Goal: Transaction & Acquisition: Purchase product/service

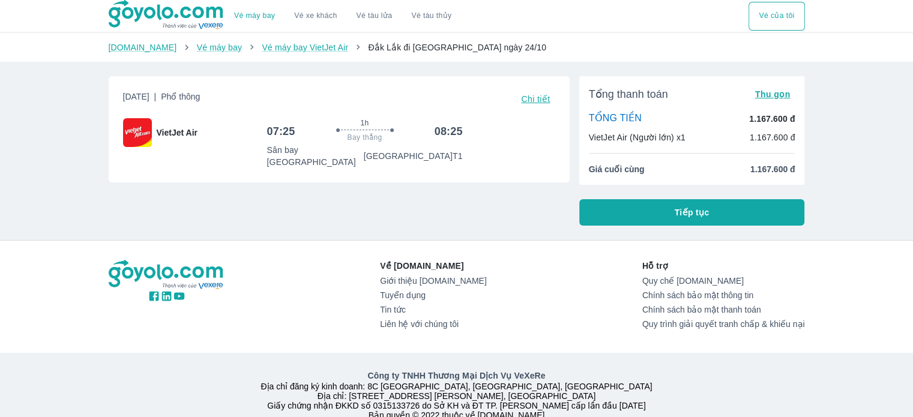
click at [618, 216] on button "Tiếp tục" at bounding box center [692, 212] width 226 height 26
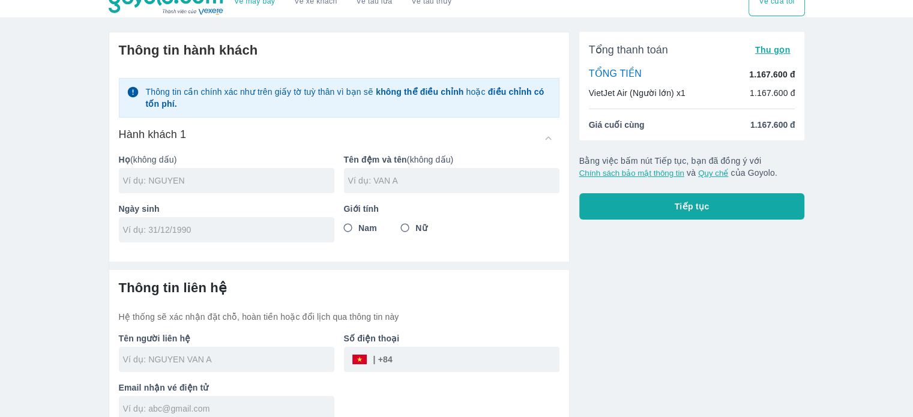
scroll to position [28, 0]
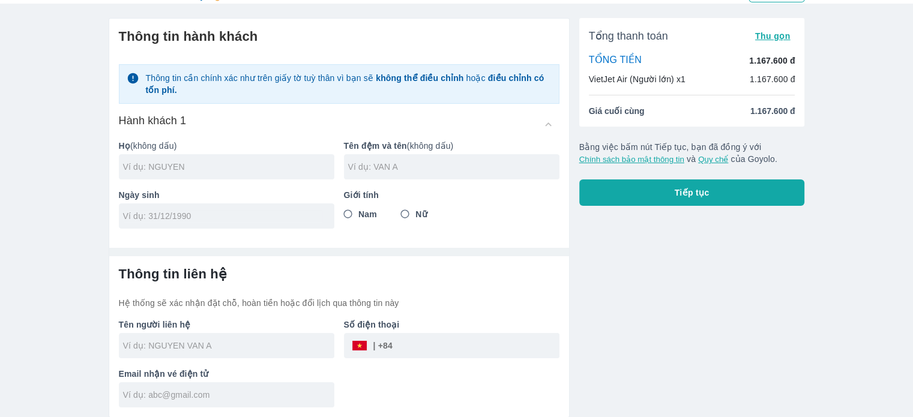
click at [262, 156] on div at bounding box center [227, 166] width 216 height 25
type input "TRAN"
type input "THI MAN"
type input "[DATE]"
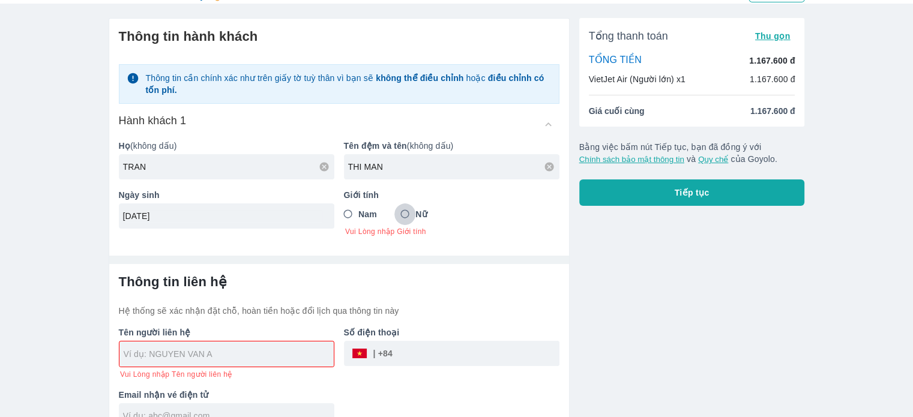
click at [409, 213] on input "Nữ" at bounding box center [406, 215] width 22 height 22
radio input "true"
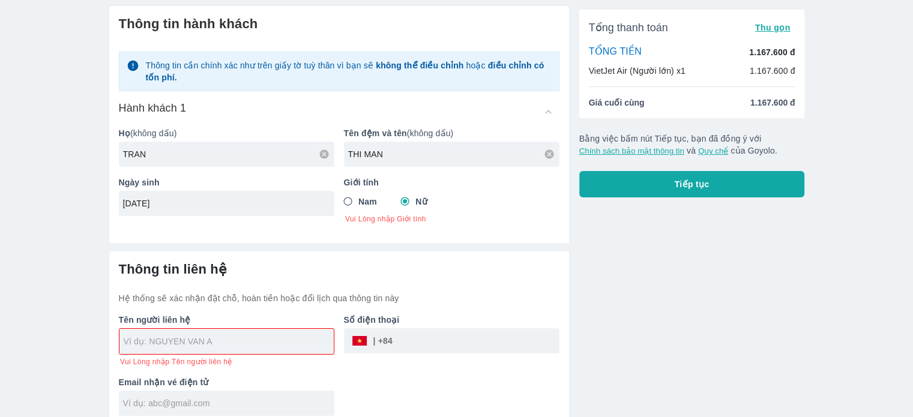
click at [256, 336] on input "text" at bounding box center [229, 342] width 210 height 12
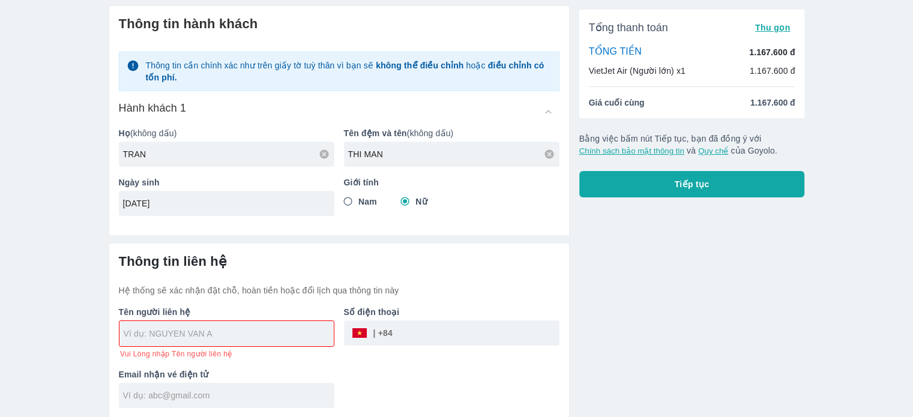
type input "TRAN THI MAN"
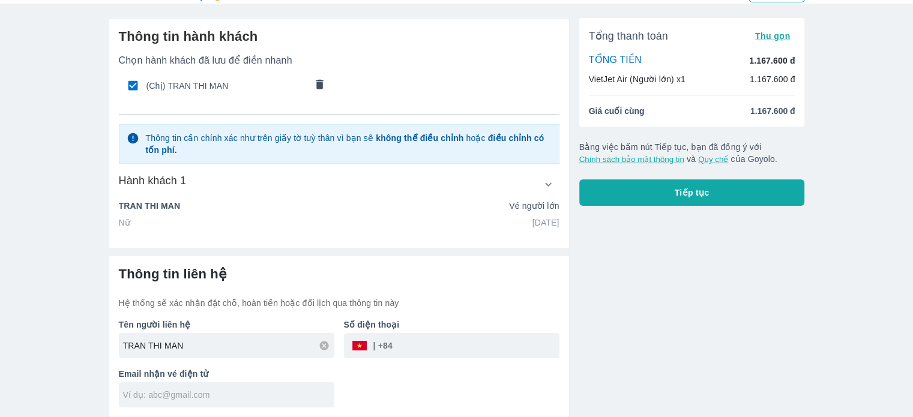
click at [282, 395] on input "text" at bounding box center [228, 395] width 211 height 12
click at [432, 352] on input "tel" at bounding box center [476, 345] width 167 height 29
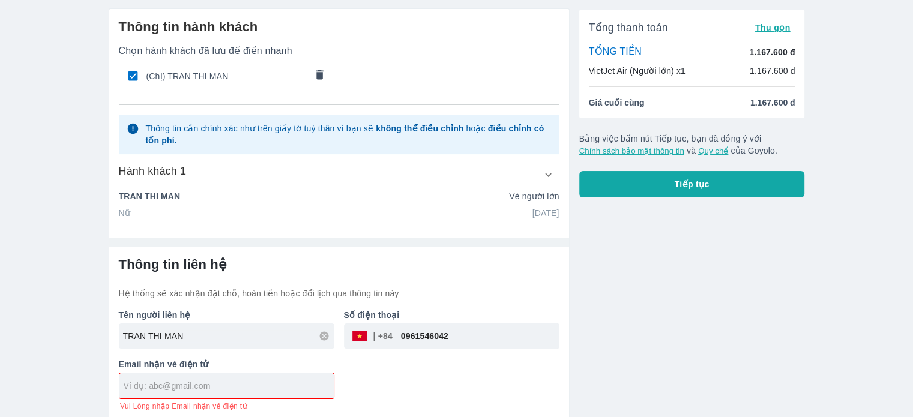
scroll to position [41, 0]
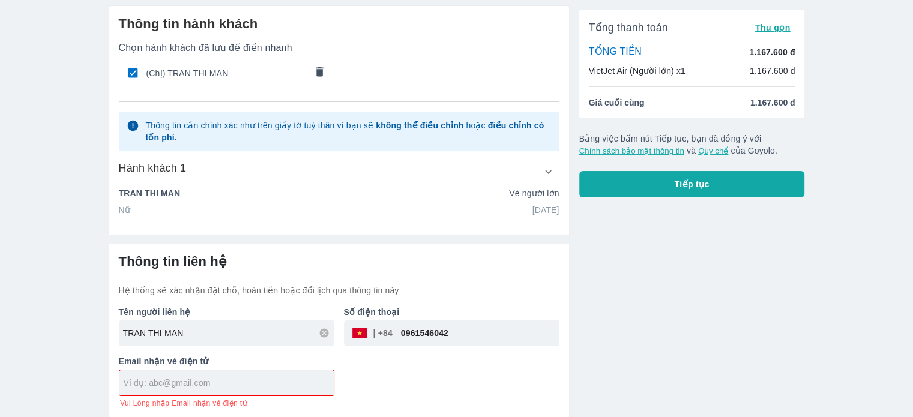
type input "0961546042"
click at [243, 390] on div at bounding box center [226, 382] width 214 height 25
type input "[EMAIL_ADDRESS][DOMAIN_NAME]"
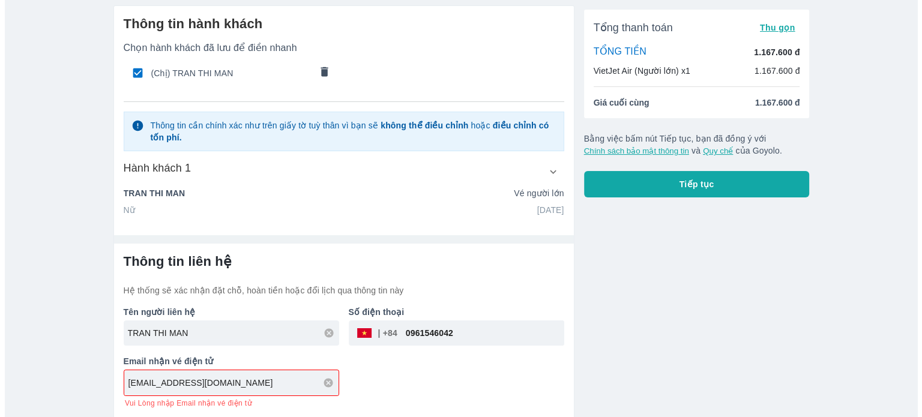
scroll to position [28, 0]
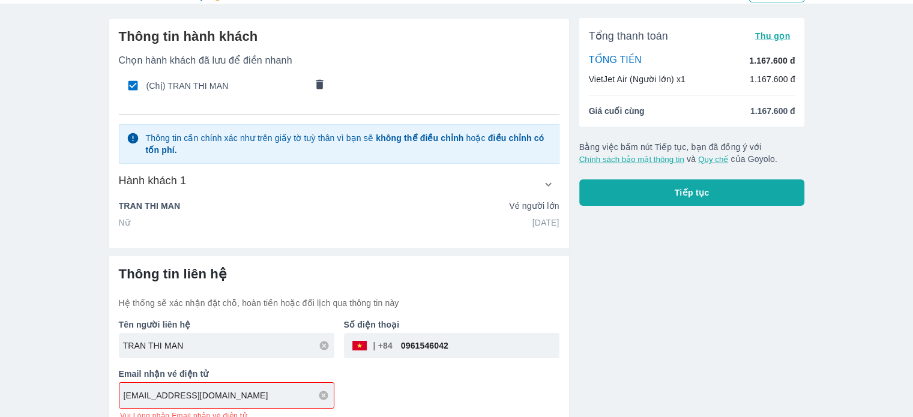
click at [497, 355] on div "Tên người liên hệ TRAN THI MAN Số điện thoại ​ 0961546042 Email nhận vé điện tử…" at bounding box center [334, 365] width 450 height 112
click at [651, 195] on button "Tiếp tục" at bounding box center [692, 193] width 226 height 26
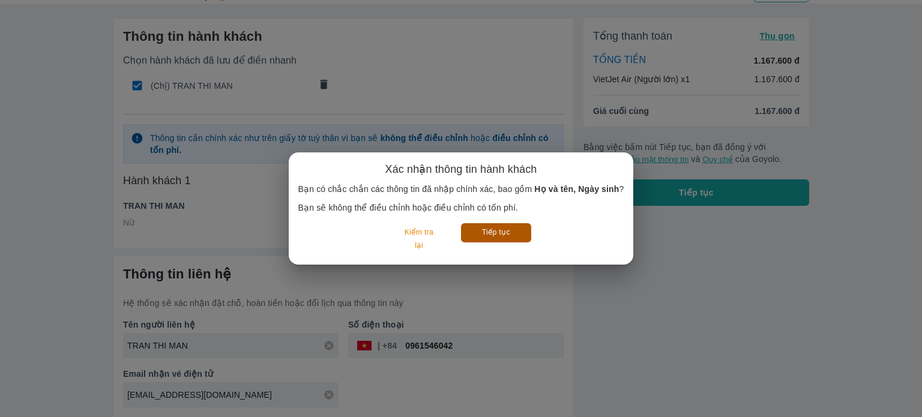
click at [485, 235] on button "Tiếp tục" at bounding box center [496, 232] width 70 height 19
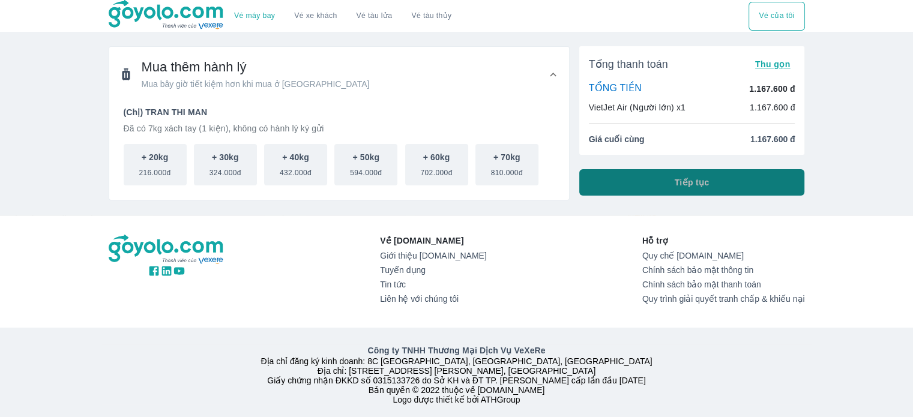
click at [698, 178] on span "Tiếp tục" at bounding box center [692, 183] width 35 height 12
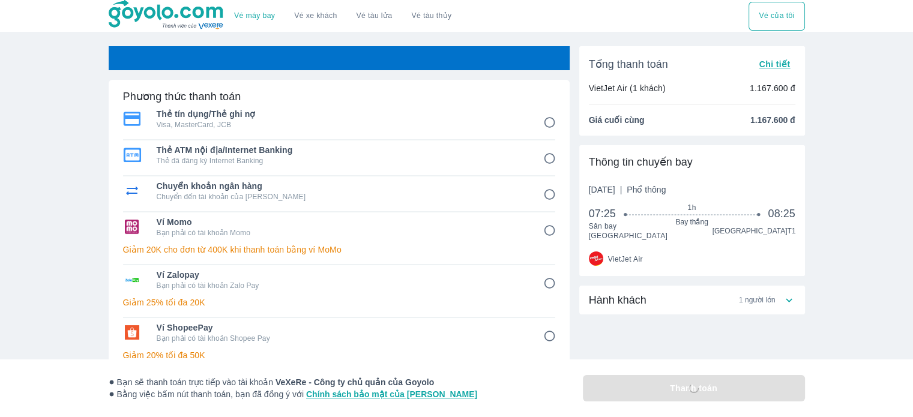
scroll to position [60, 0]
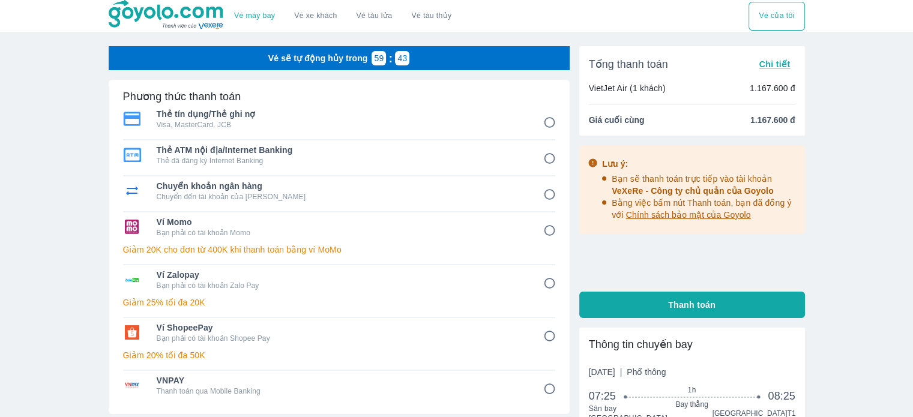
click at [766, 121] on span "1.167.600 đ" at bounding box center [773, 120] width 45 height 12
copy div "1.167.600 đ"
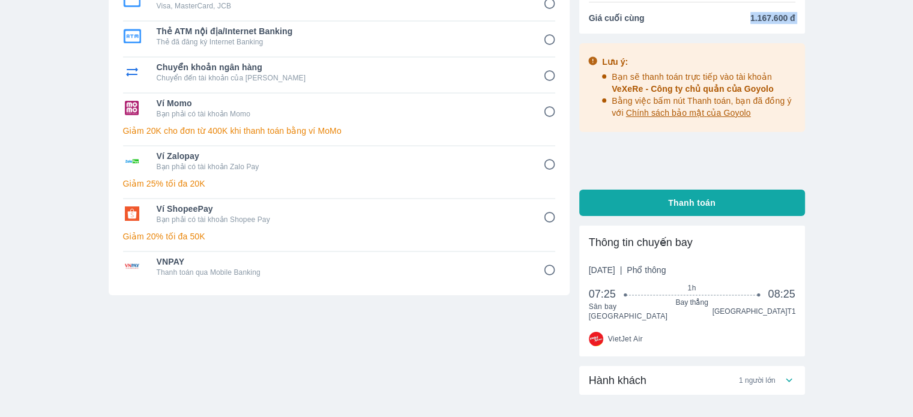
scroll to position [120, 0]
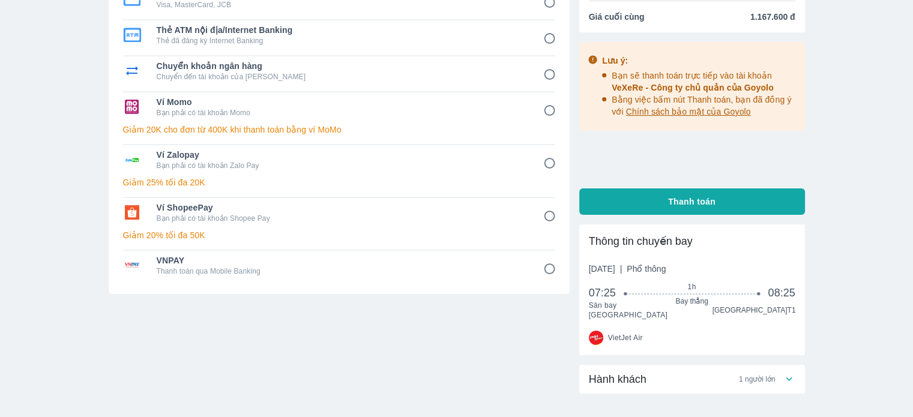
click at [556, 271] on div "Phương thức thanh toán Thẻ tín dụng/Thẻ ghi nợ Visa, MasterCard, JCB Thẻ ATM nộ…" at bounding box center [339, 127] width 461 height 334
click at [551, 268] on input "8" at bounding box center [549, 269] width 23 height 23
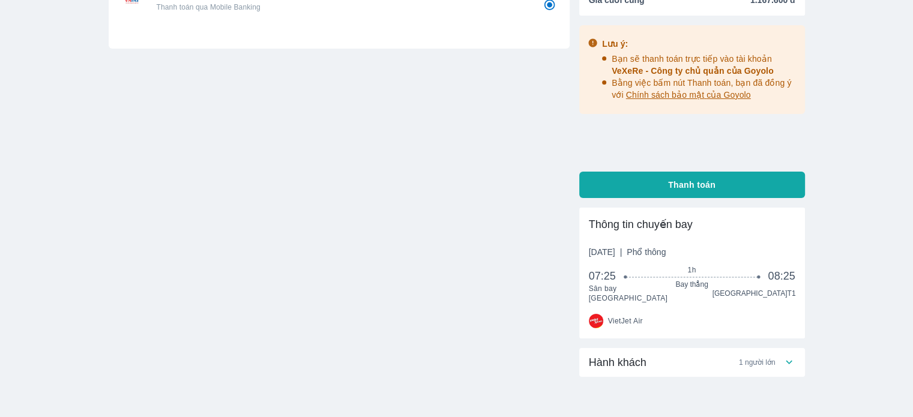
radio input "false"
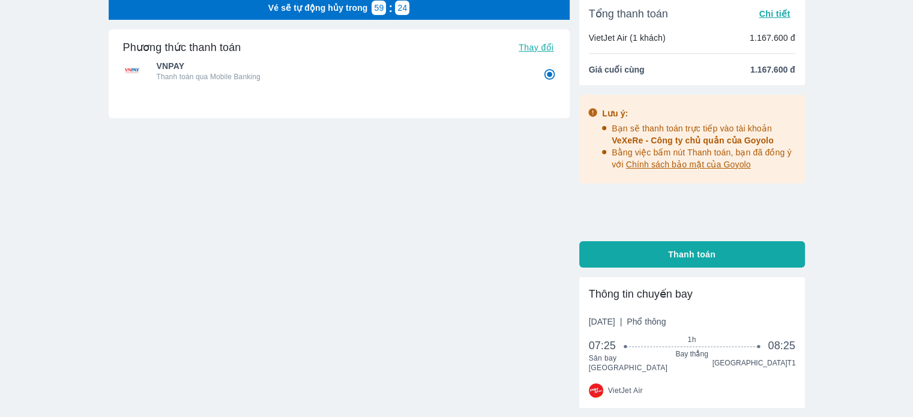
scroll to position [0, 0]
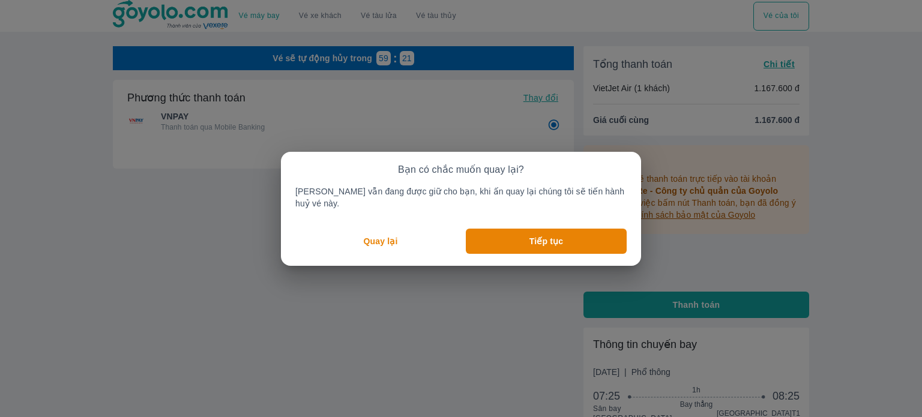
click at [418, 234] on button "Quay lại" at bounding box center [380, 241] width 171 height 25
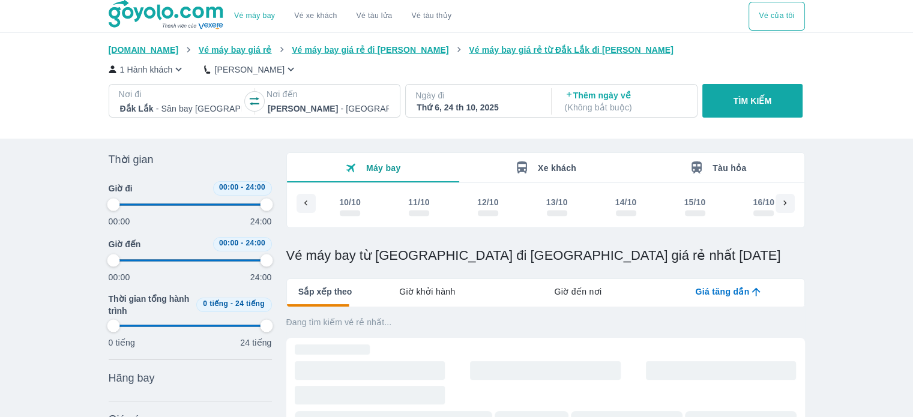
scroll to position [0, 623]
type input "97.9166666666667"
